Goal: Task Accomplishment & Management: Use online tool/utility

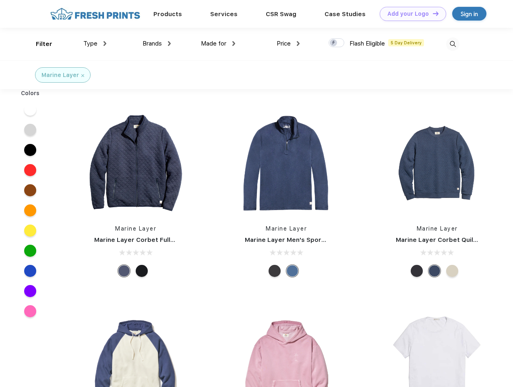
click at [410, 14] on link "Add your Logo Design Tool" at bounding box center [413, 14] width 66 height 14
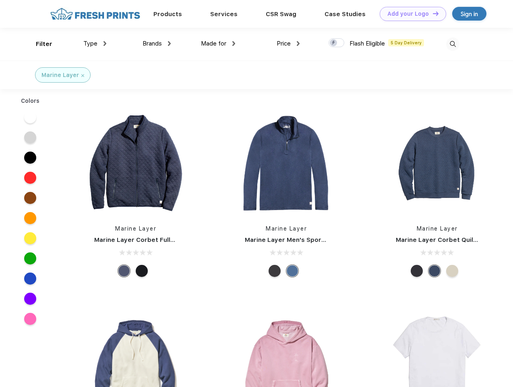
click at [0, 0] on div "Design Tool" at bounding box center [0, 0] width 0 height 0
click at [432, 13] on link "Add your Logo Design Tool" at bounding box center [413, 14] width 66 height 14
click at [39, 44] on div "Filter" at bounding box center [44, 43] width 17 height 9
click at [95, 44] on span "Type" at bounding box center [90, 43] width 14 height 7
click at [157, 44] on span "Brands" at bounding box center [152, 43] width 19 height 7
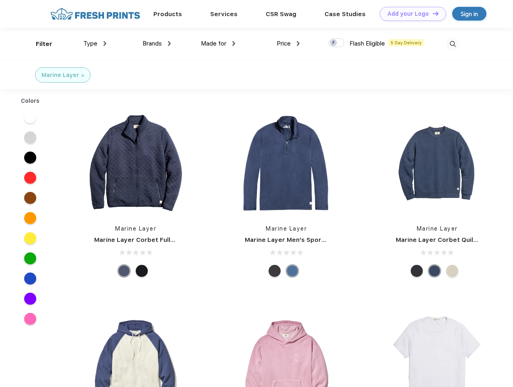
click at [218, 44] on span "Made for" at bounding box center [213, 43] width 25 height 7
click at [288, 44] on span "Price" at bounding box center [284, 43] width 14 height 7
click at [337, 43] on div at bounding box center [337, 42] width 16 height 9
click at [334, 43] on input "checkbox" at bounding box center [331, 40] width 5 height 5
click at [453, 44] on img at bounding box center [452, 43] width 13 height 13
